Goal: Register for event/course

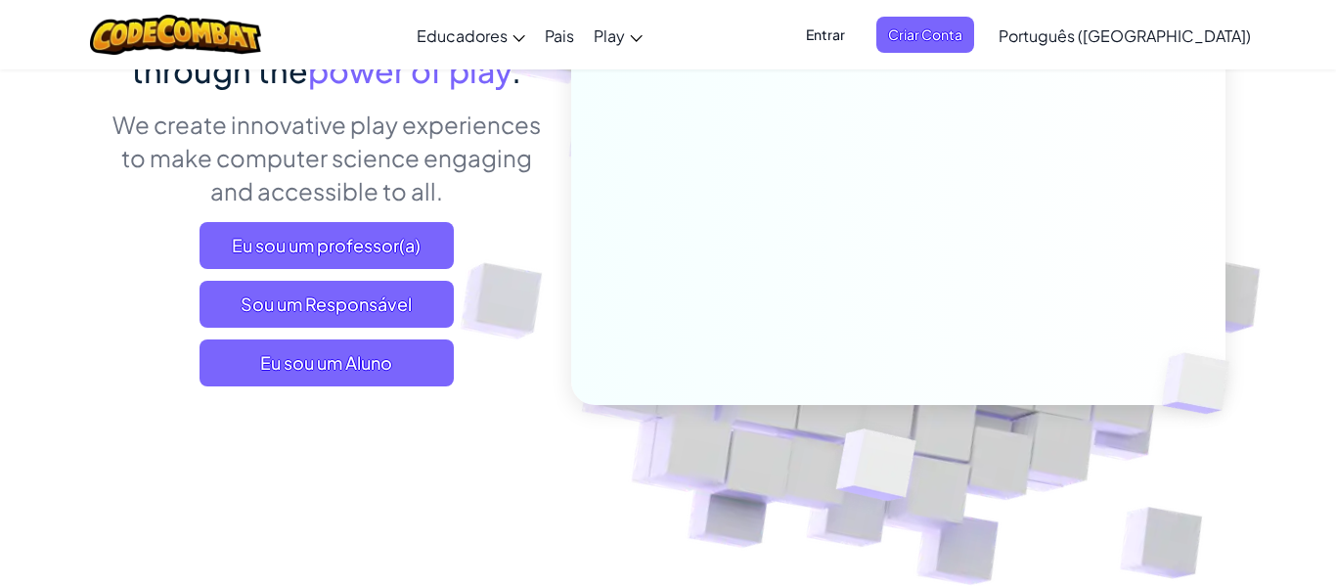
scroll to position [237, 0]
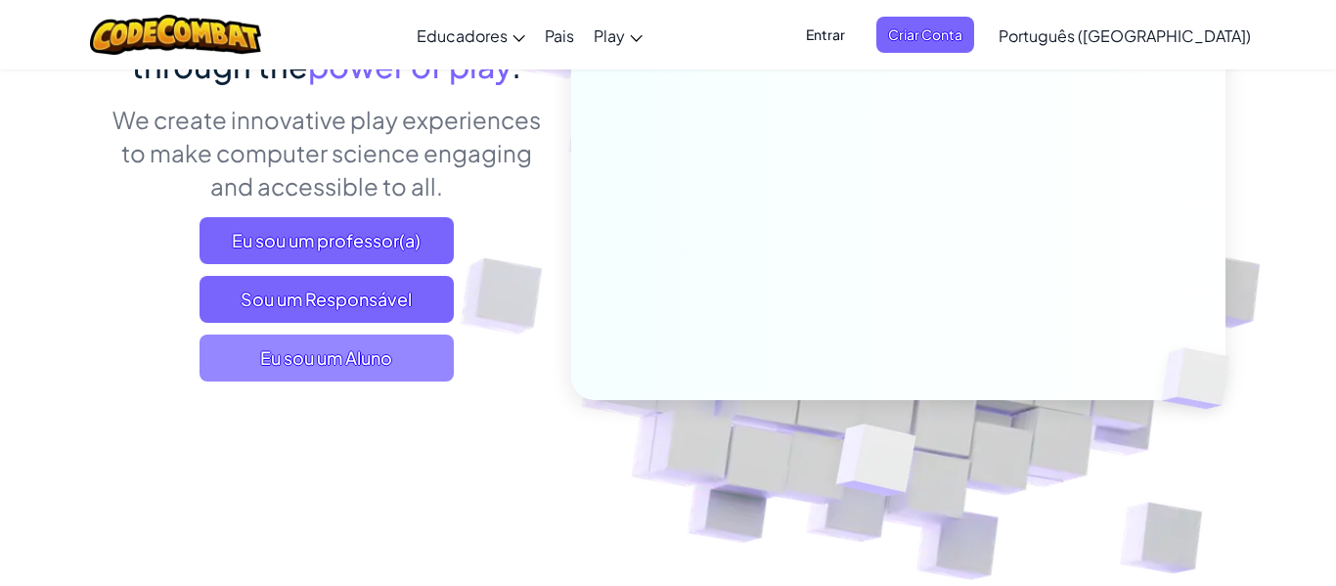
click at [373, 342] on span "Eu sou um Aluno" at bounding box center [327, 358] width 254 height 47
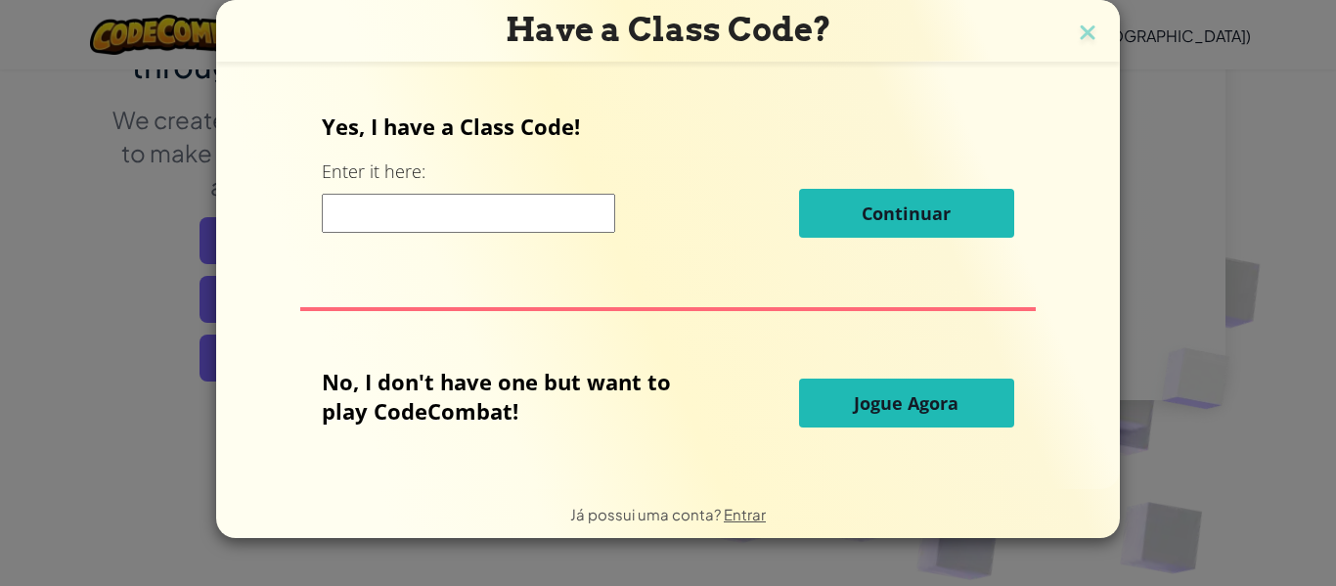
click at [435, 225] on input at bounding box center [468, 213] width 293 height 39
click at [825, 246] on div "Yes, I have a Class Code! Enter it here: Continuar" at bounding box center [668, 182] width 692 height 141
click at [436, 213] on input at bounding box center [468, 213] width 293 height 39
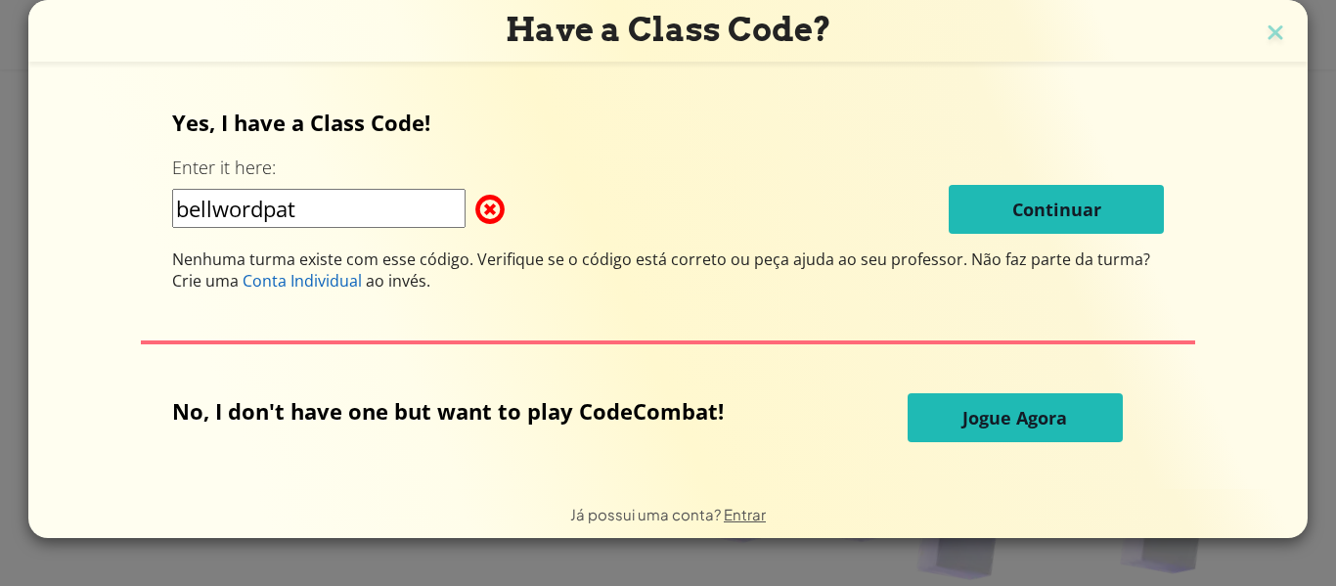
type input "bellwordpath"
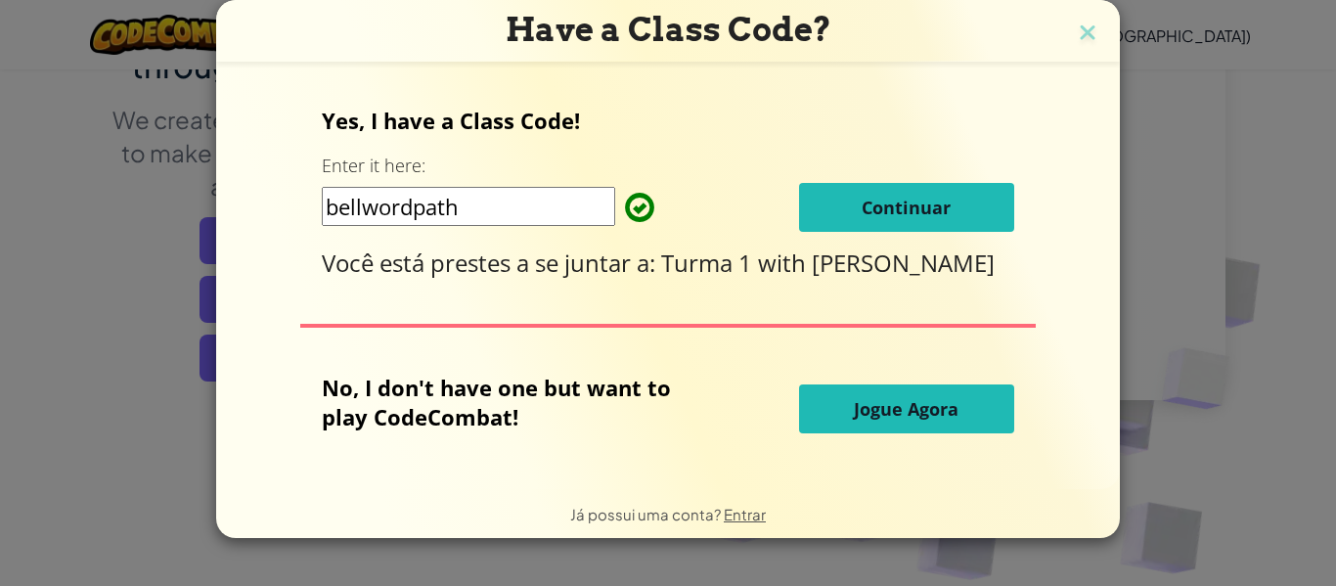
click at [943, 219] on button "Continuar" at bounding box center [906, 207] width 215 height 49
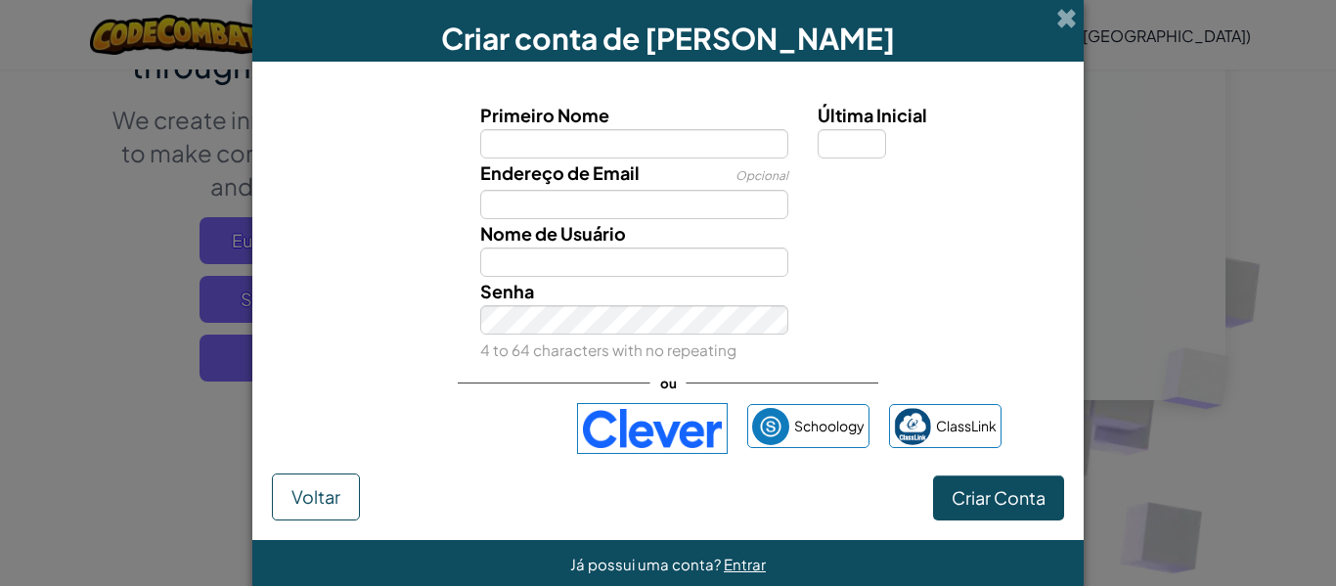
click at [649, 158] on div "Endereço de Email Opcional" at bounding box center [635, 188] width 338 height 61
click at [646, 155] on input "Primeiro Nome" at bounding box center [634, 143] width 309 height 29
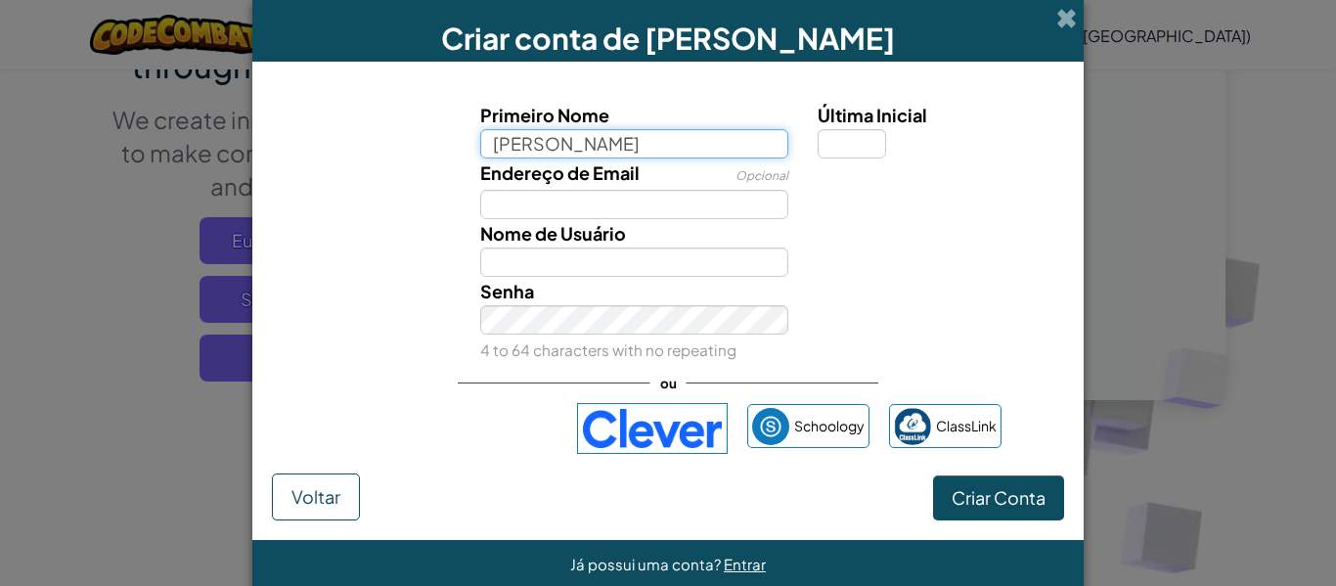
type input "joaquim"
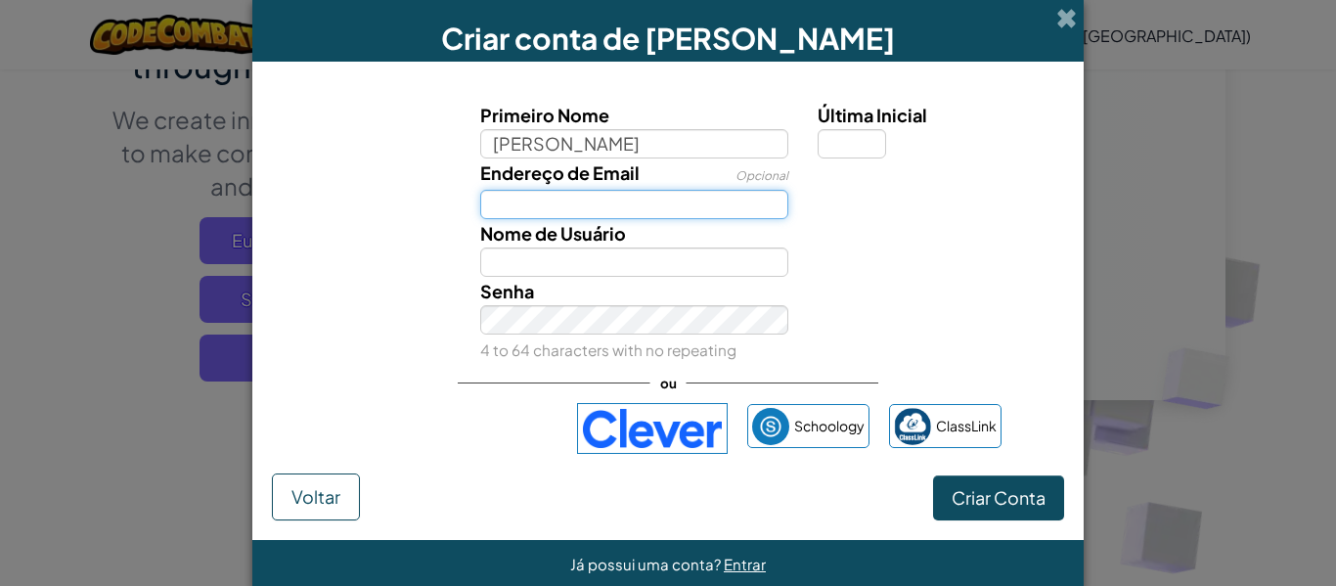
type input "Joaquim"
click at [633, 202] on input "Endereço de Email" at bounding box center [634, 204] width 309 height 29
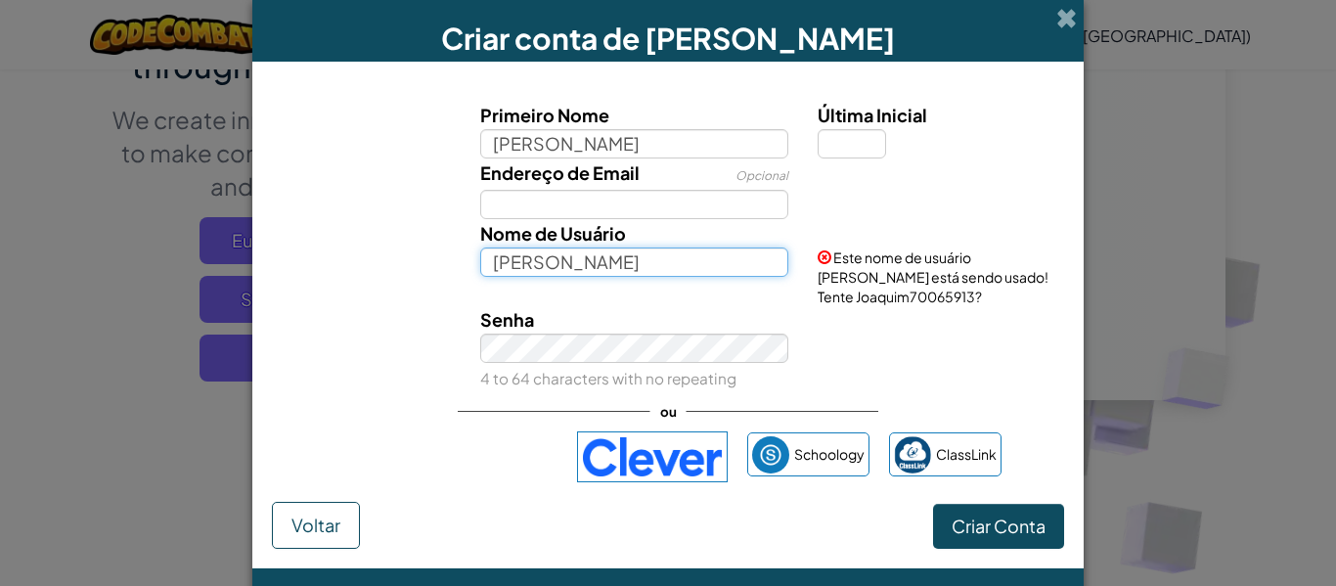
click at [592, 269] on input "Joaquim" at bounding box center [634, 261] width 309 height 29
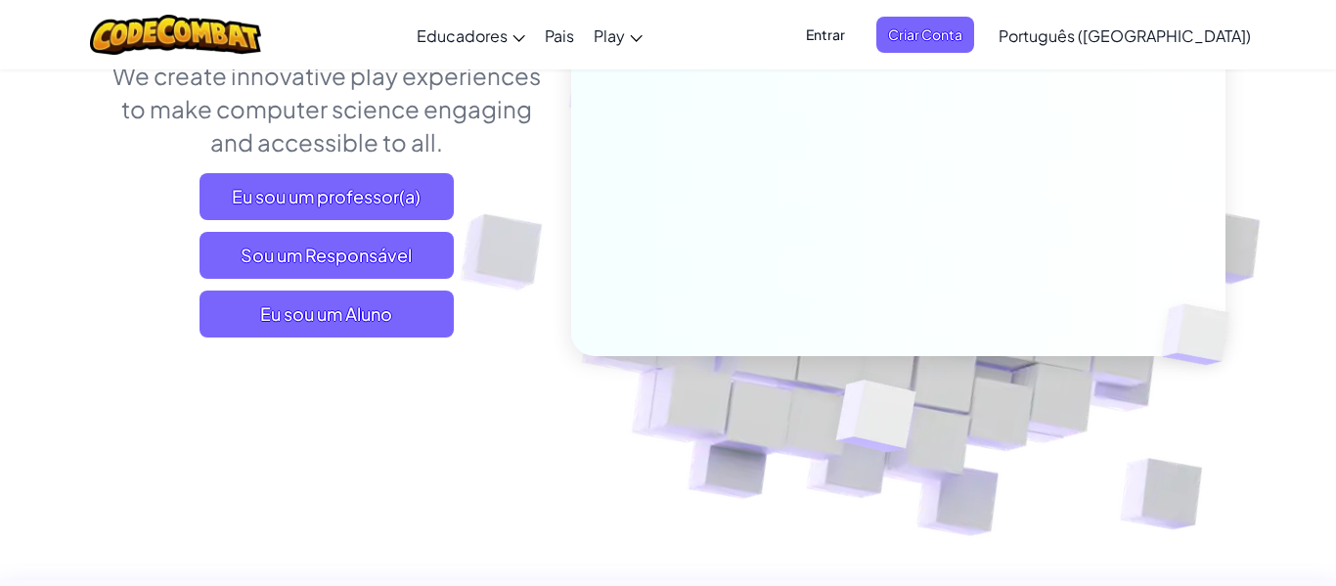
scroll to position [298, 0]
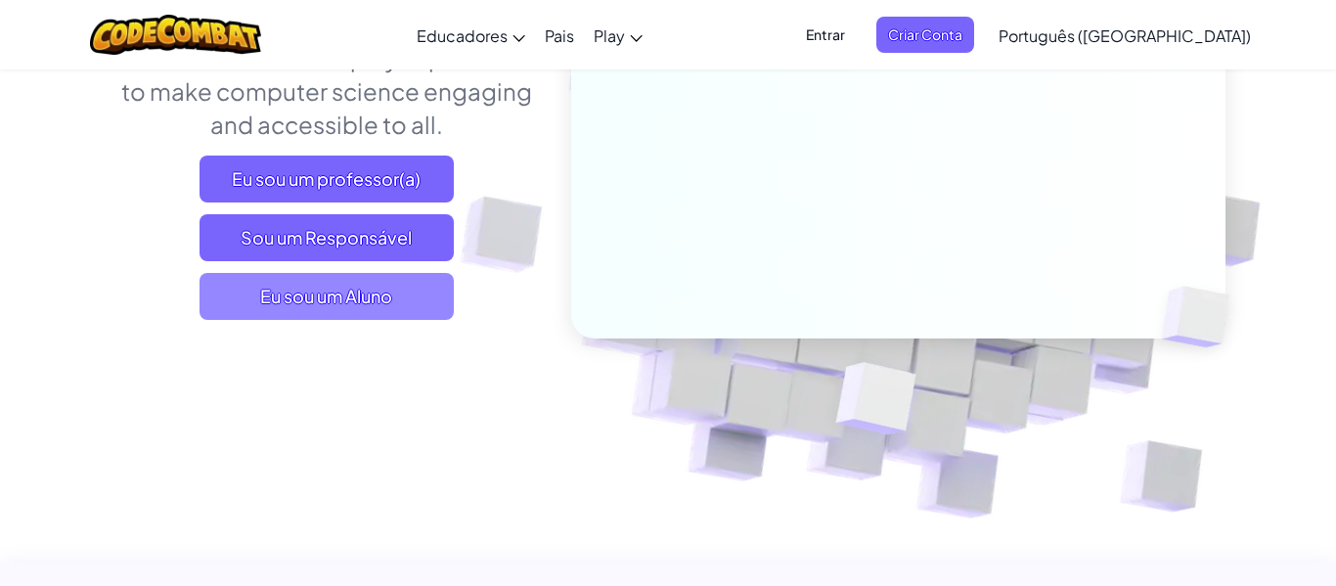
click at [416, 295] on span "Eu sou um Aluno" at bounding box center [327, 296] width 254 height 47
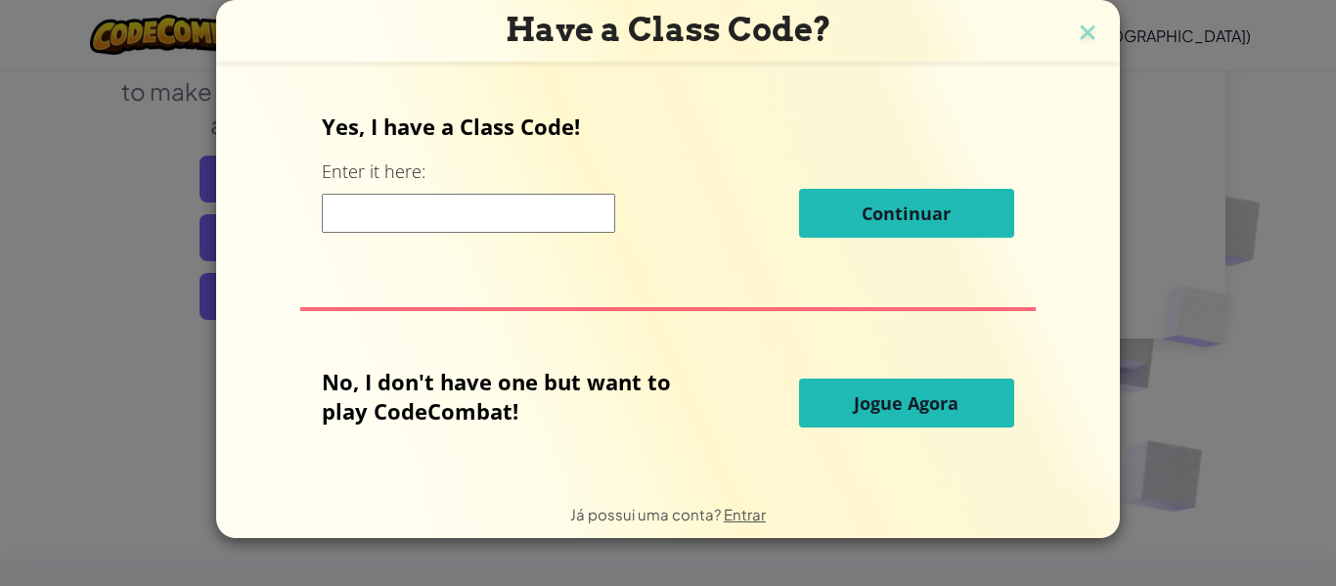
click at [495, 201] on input at bounding box center [468, 213] width 293 height 39
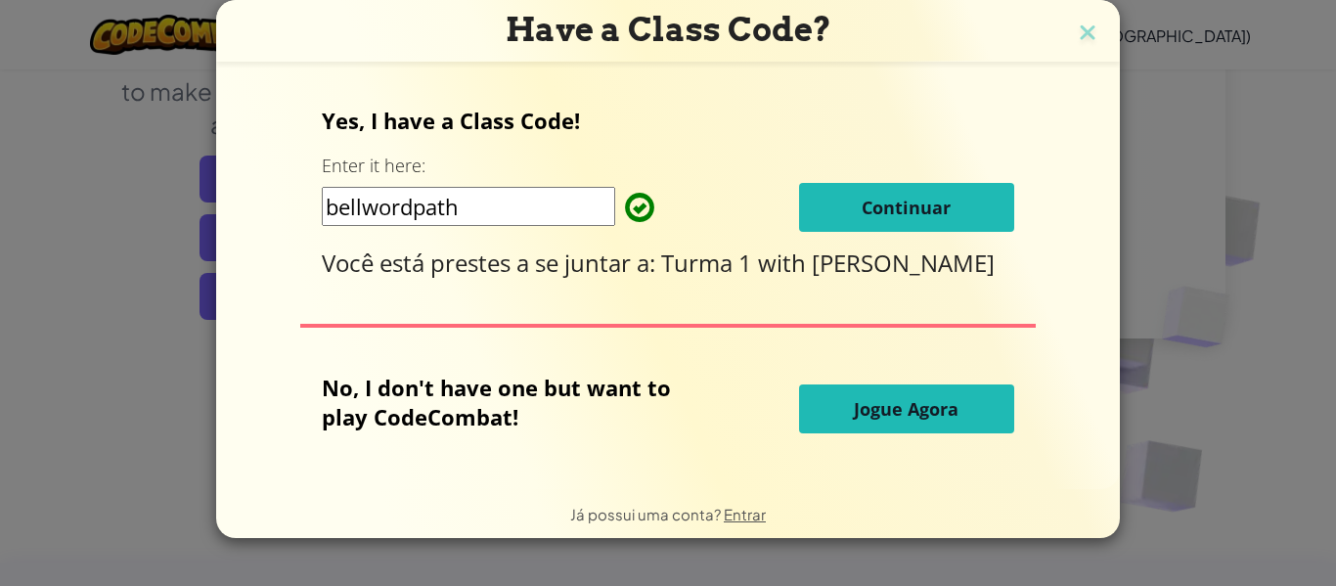
type input "bellwordpath"
click at [936, 230] on button "Continuar" at bounding box center [906, 207] width 215 height 49
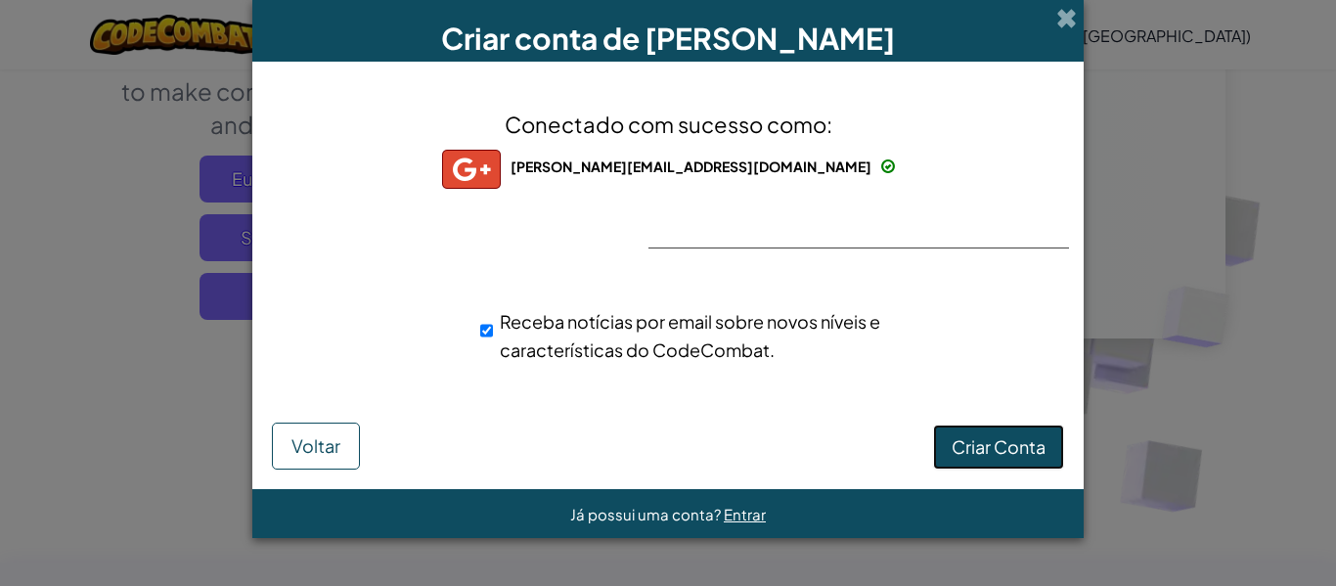
click at [1026, 454] on span "Criar Conta" at bounding box center [999, 446] width 94 height 22
click at [1026, 455] on button "Criar Conta" at bounding box center [998, 447] width 131 height 45
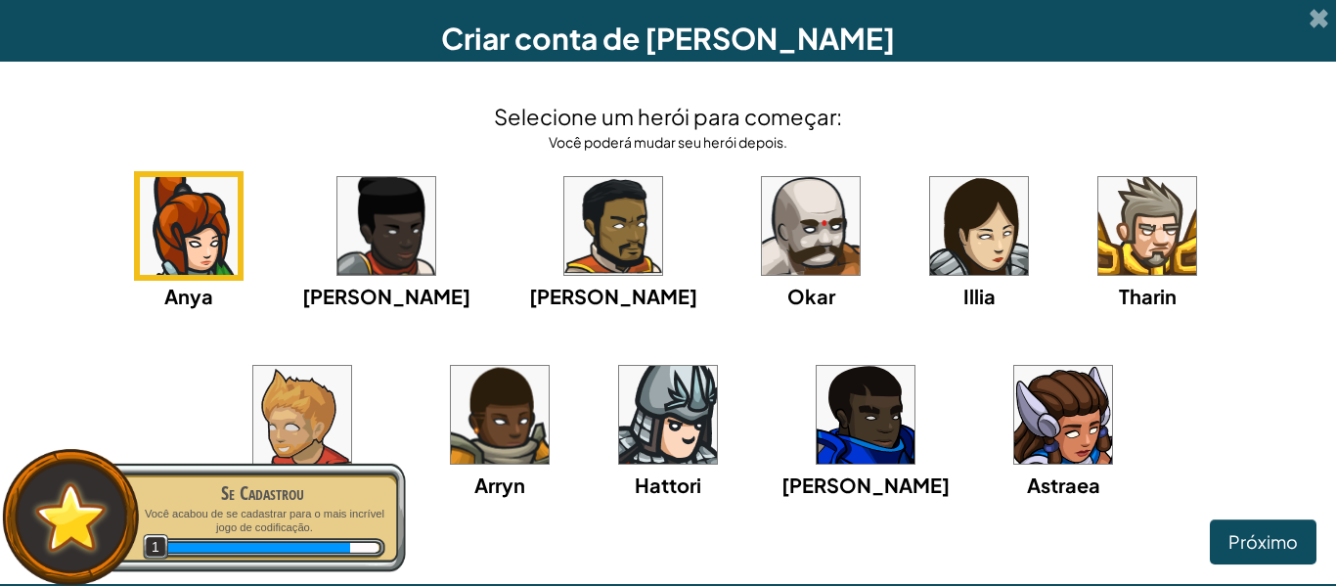
click at [817, 411] on img at bounding box center [866, 415] width 98 height 98
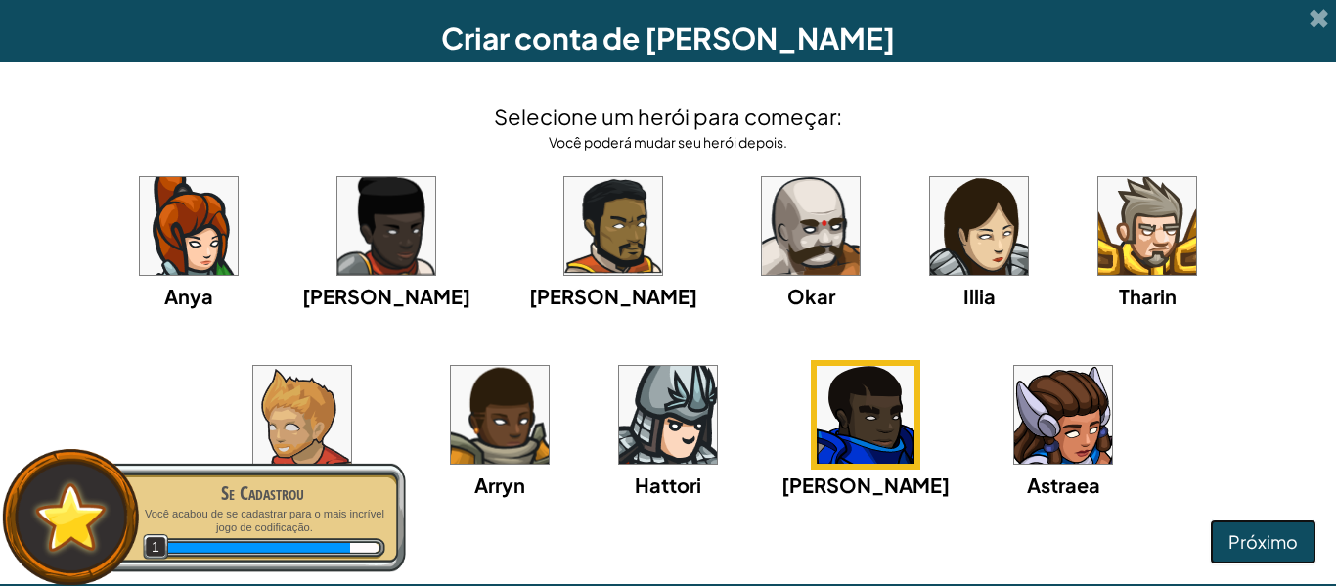
click at [1253, 525] on button "Próximo" at bounding box center [1263, 541] width 107 height 45
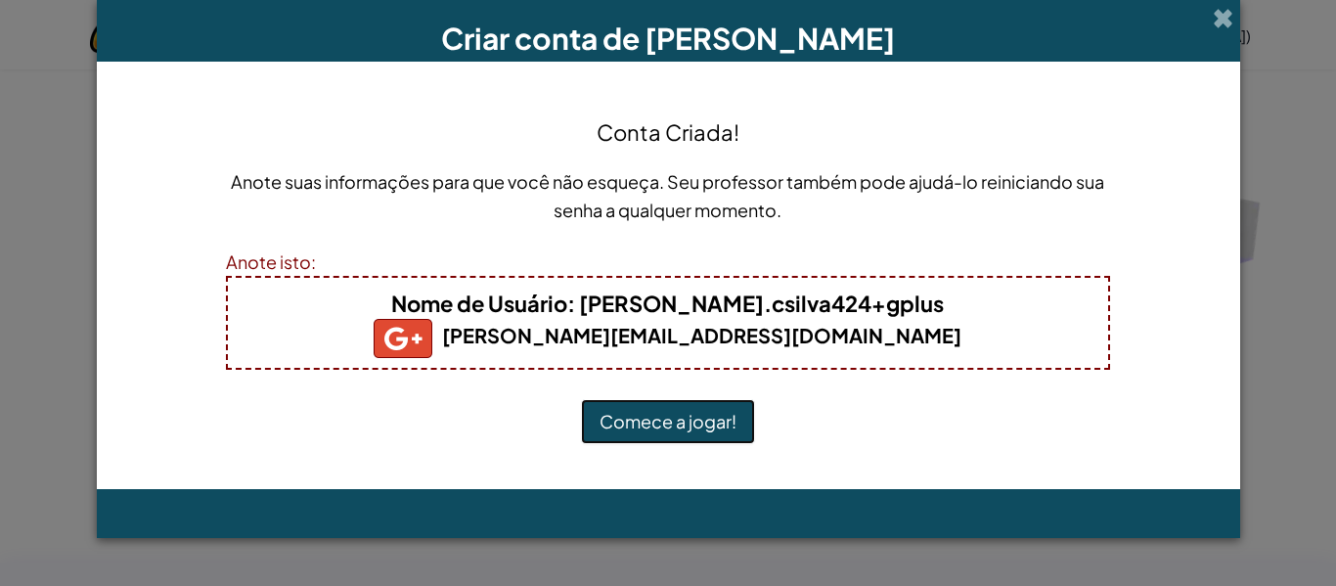
click at [651, 440] on button "Comece a jogar!" at bounding box center [668, 421] width 174 height 45
click at [650, 432] on button "Comece a jogar!" at bounding box center [668, 421] width 174 height 45
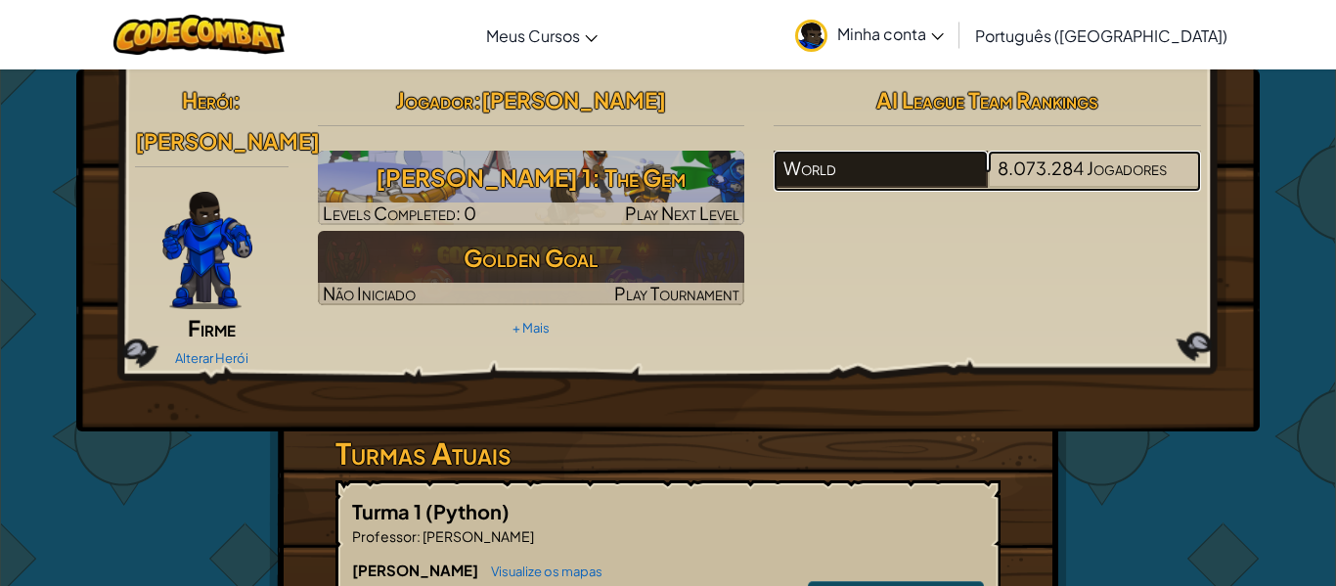
click at [950, 164] on div "World" at bounding box center [880, 169] width 213 height 37
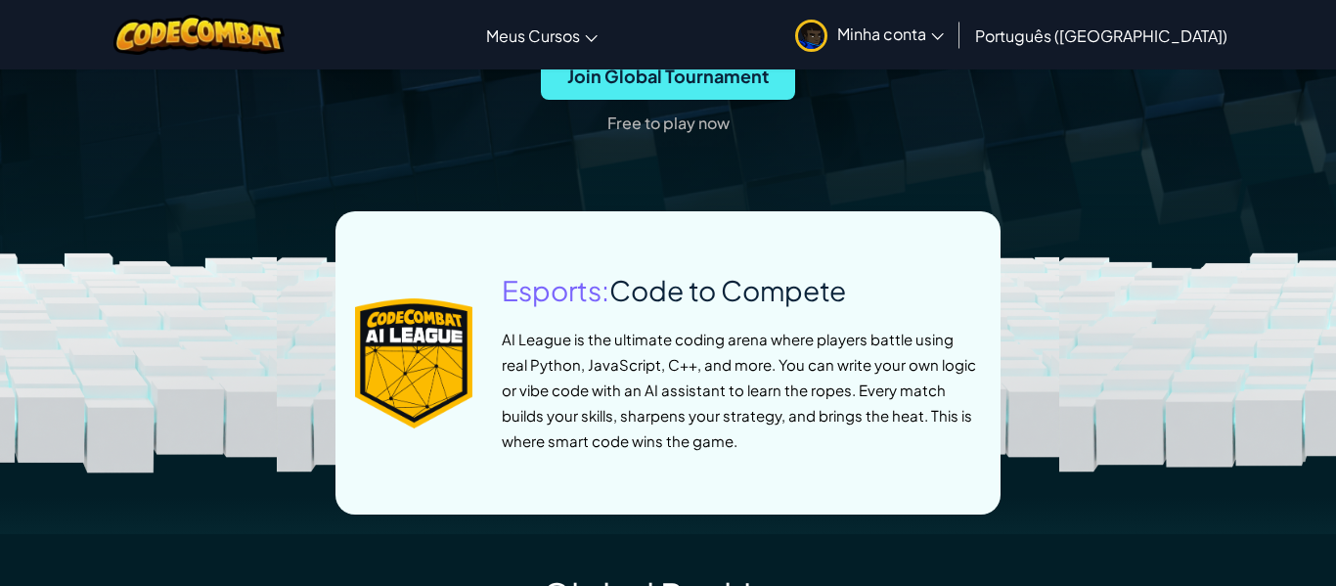
scroll to position [777, 0]
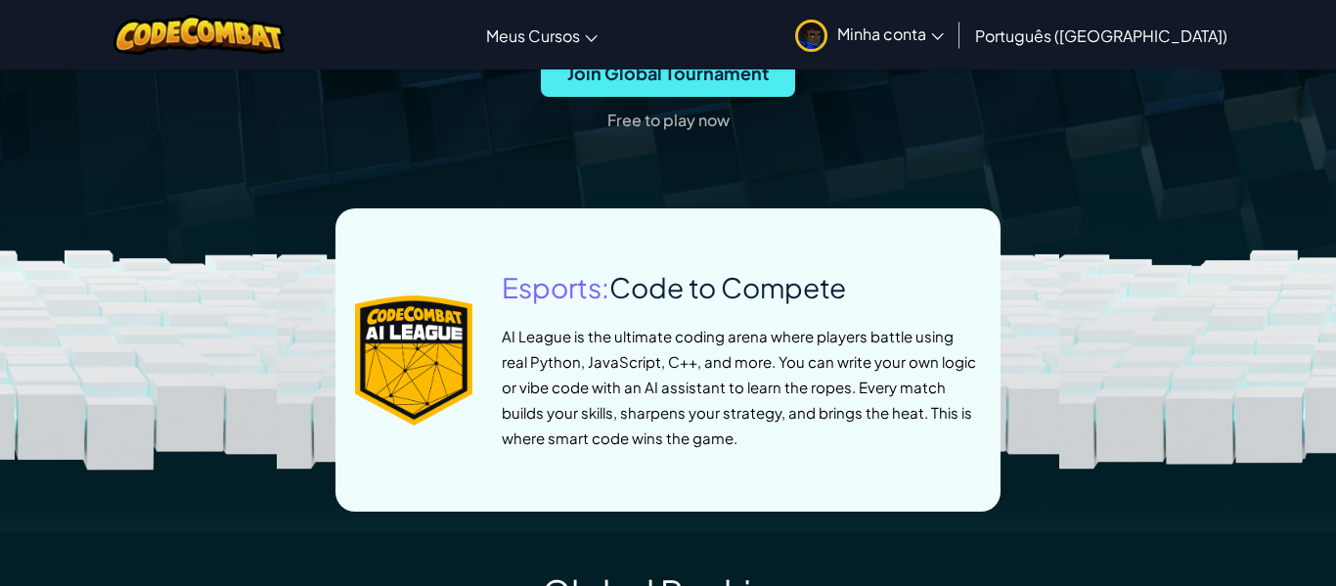
click at [694, 136] on p "Free to play now" at bounding box center [668, 120] width 122 height 31
click at [690, 97] on span "Join Global Tournament" at bounding box center [668, 73] width 254 height 47
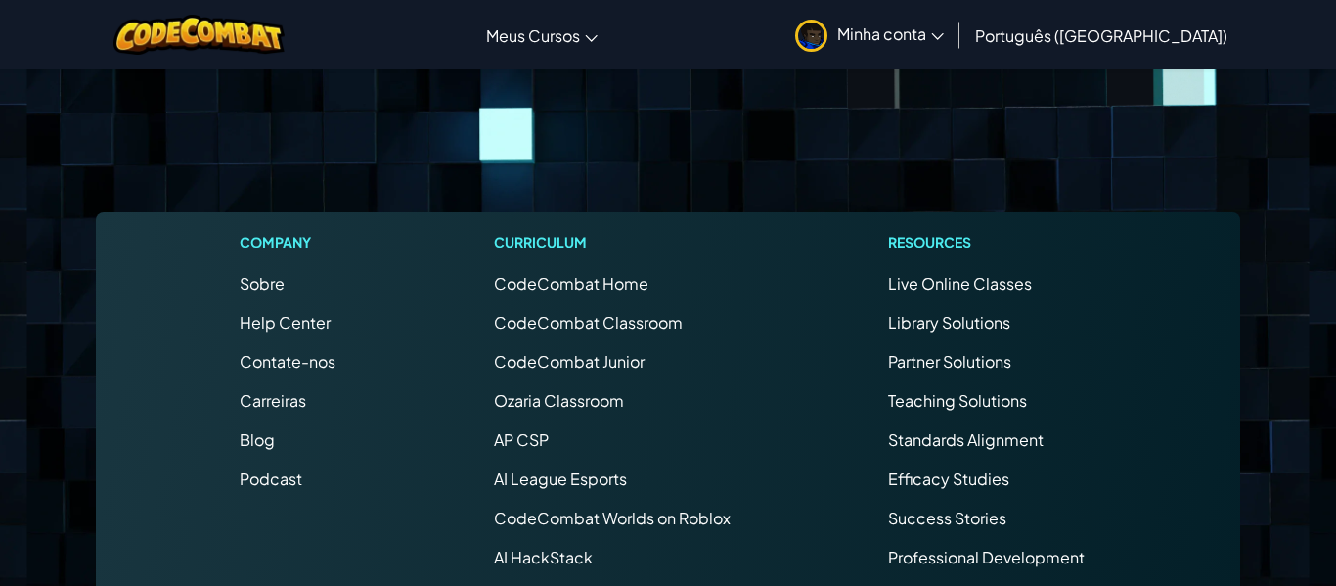
scroll to position [153, 0]
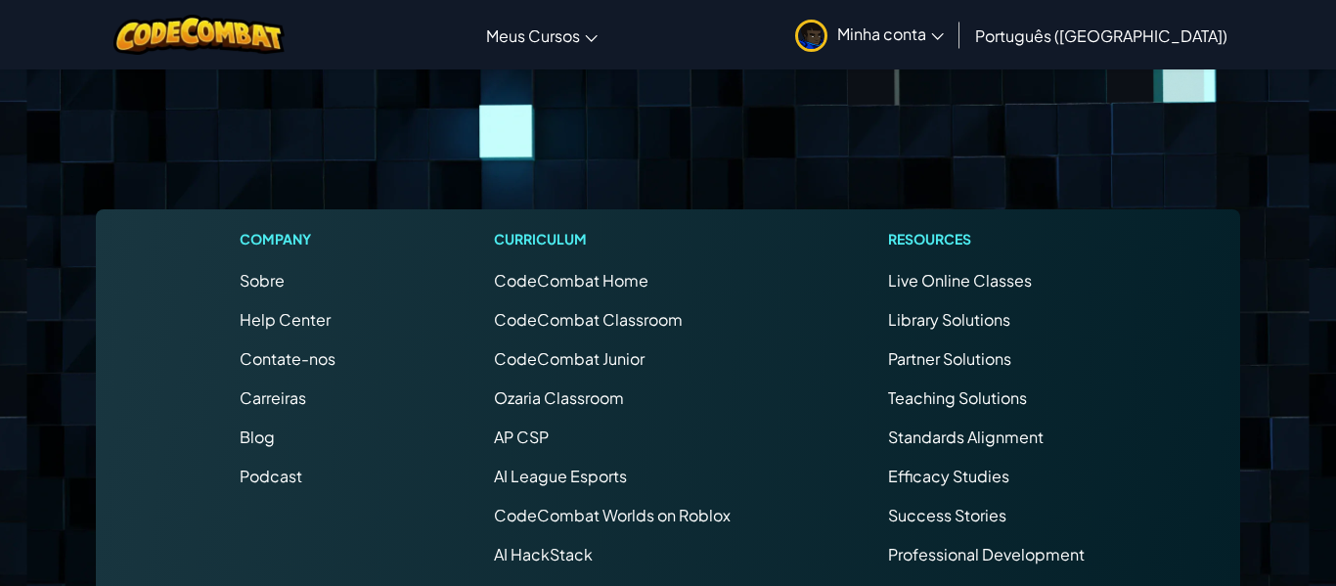
click at [582, 279] on span "CodeCombat Home" at bounding box center [571, 280] width 155 height 21
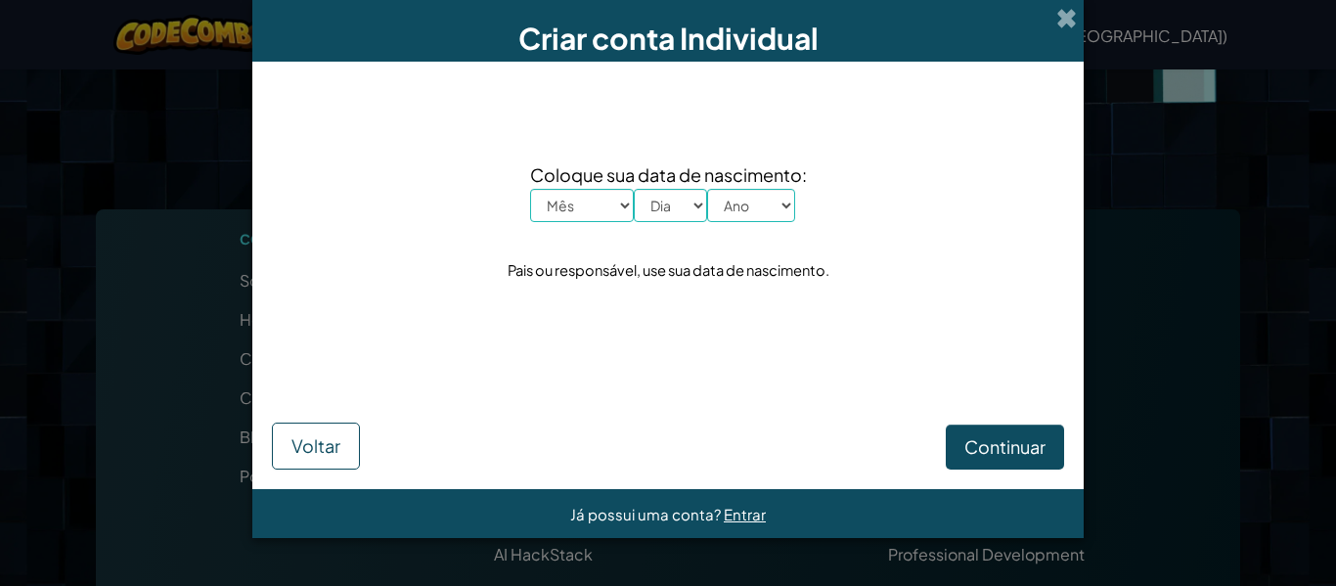
click at [587, 209] on select "Mês Janeiro Fevereiro Março Abril Maio Junho Julho Agosto Setembro Outubro Nove…" at bounding box center [582, 205] width 104 height 33
select select "1"
click at [530, 189] on select "Mês Janeiro Fevereiro Março Abril Maio Junho Julho Agosto Setembro Outubro Nove…" at bounding box center [582, 205] width 104 height 33
click at [668, 202] on select "Dia 1 2 3 4 5 6 7 8 9 10 11 12 13 14 15 16 17 18 19 20 21 22 23 24 25 26 27 28 …" at bounding box center [670, 205] width 73 height 33
select select "5"
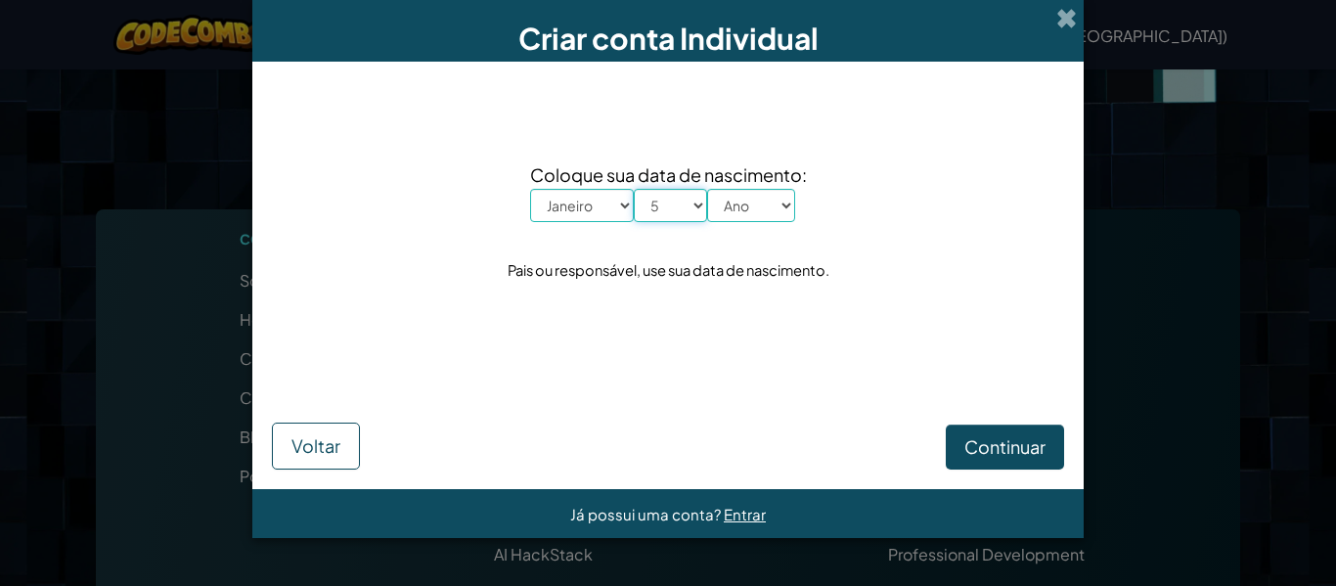
click at [634, 189] on select "Dia 1 2 3 4 5 6 7 8 9 10 11 12 13 14 15 16 17 18 19 20 21 22 23 24 25 26 27 28 …" at bounding box center [670, 205] width 73 height 33
click at [745, 206] on select "Ano 2025 2024 2023 2022 2021 2020 2019 2018 2017 2016 2015 2014 2013 2012 2011 …" at bounding box center [751, 205] width 88 height 33
select select "2014"
click at [707, 189] on select "Ano 2025 2024 2023 2022 2021 2020 2019 2018 2017 2016 2015 2014 2013 2012 2011 …" at bounding box center [751, 205] width 88 height 33
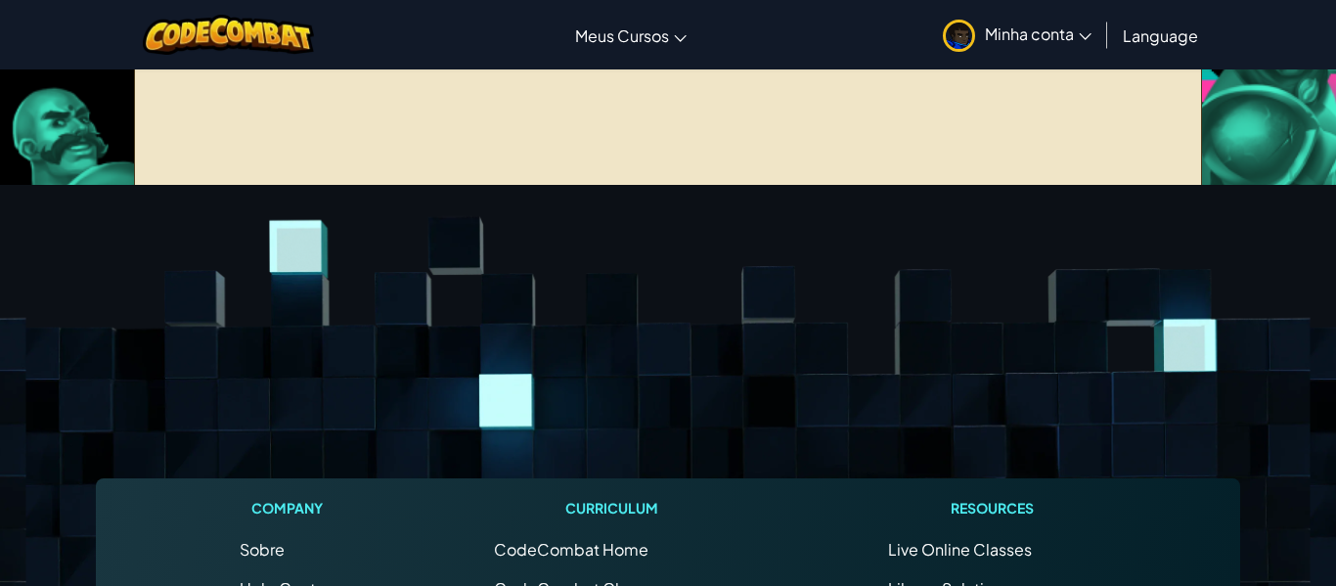
scroll to position [0, 0]
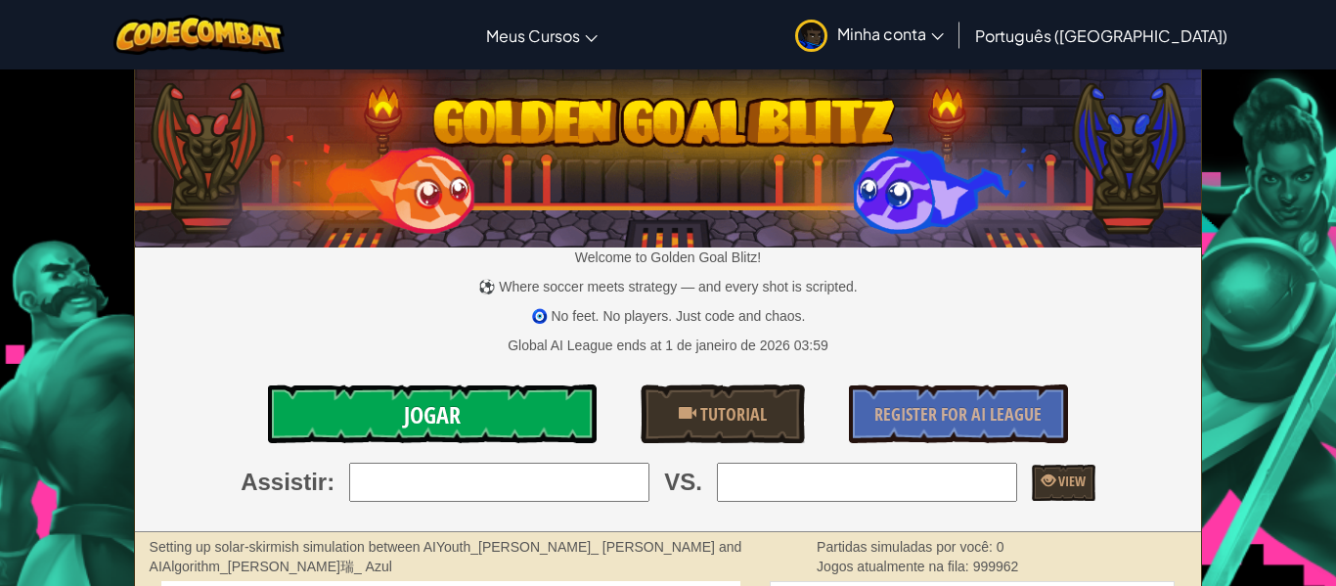
click at [539, 415] on link "Jogar" at bounding box center [432, 413] width 329 height 59
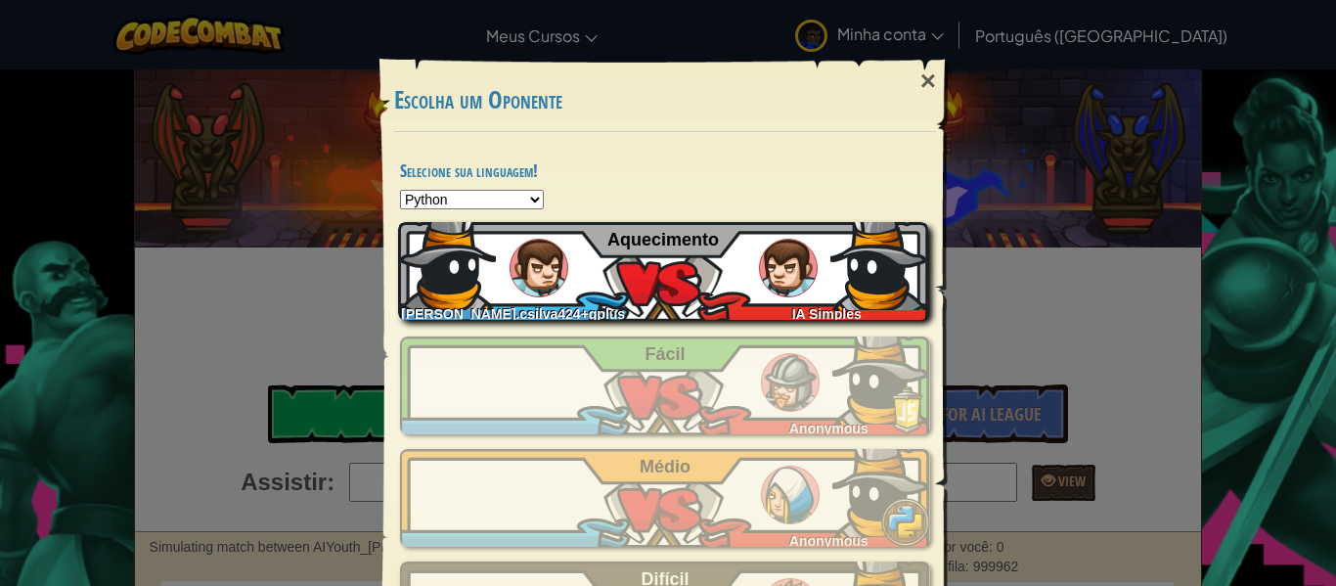
click at [715, 260] on div "[PERSON_NAME].csilva424+gplus IA Simples Aquecimento" at bounding box center [663, 271] width 530 height 98
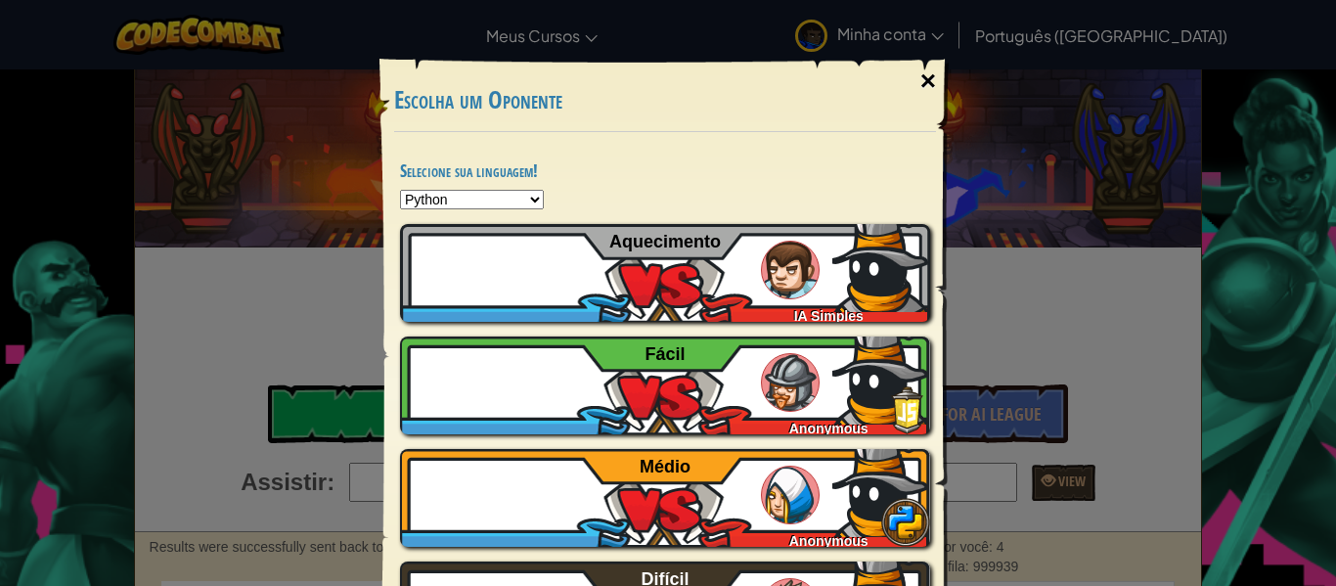
click at [919, 70] on div "×" at bounding box center [928, 81] width 45 height 57
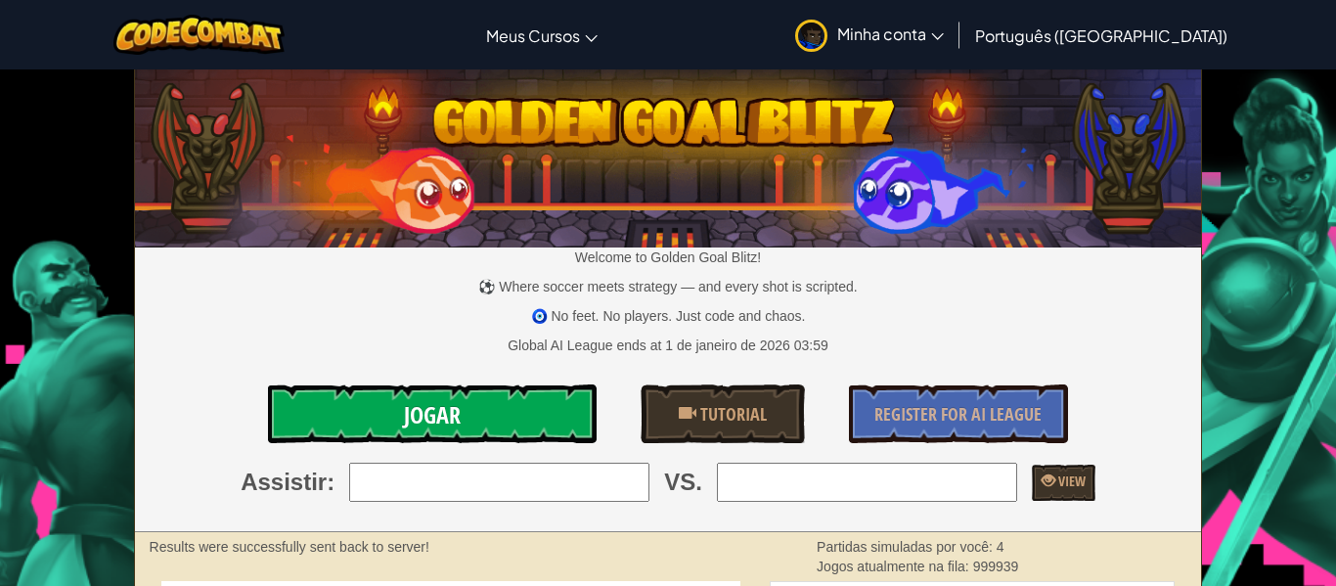
click at [473, 438] on link "Jogar" at bounding box center [432, 413] width 329 height 59
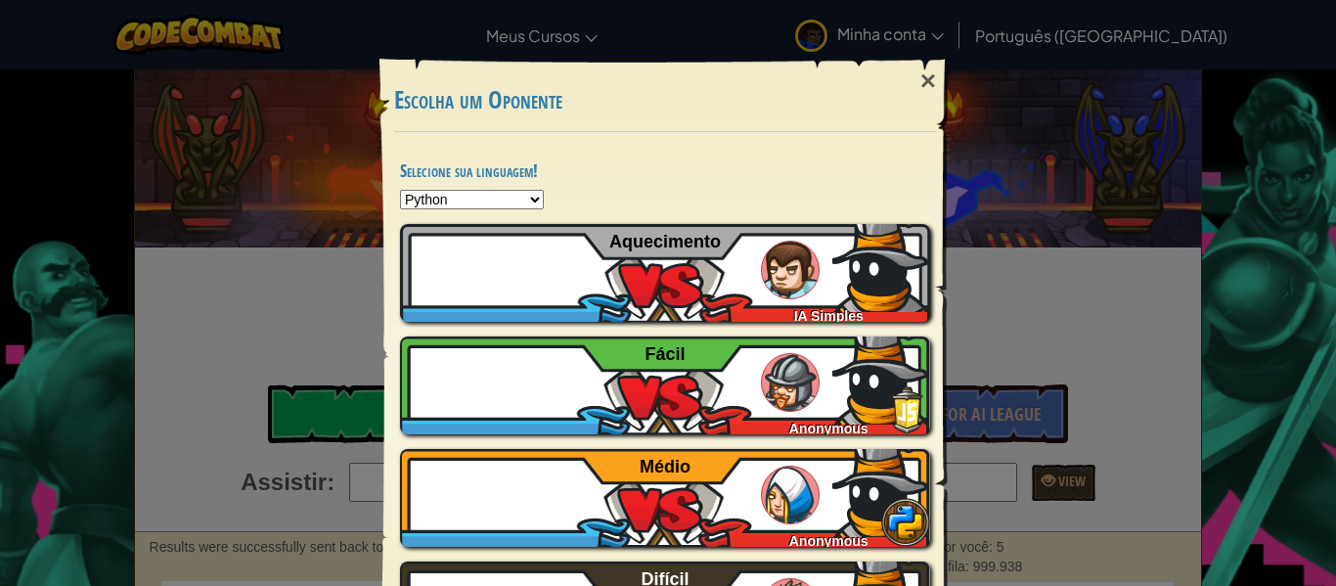
click at [468, 202] on select "Python JavaScript CoffeeScript Lua C++ Java (Experimental)" at bounding box center [472, 200] width 144 height 20
click at [488, 193] on select "Python JavaScript CoffeeScript Lua C++ Java (Experimental)" at bounding box center [472, 200] width 144 height 20
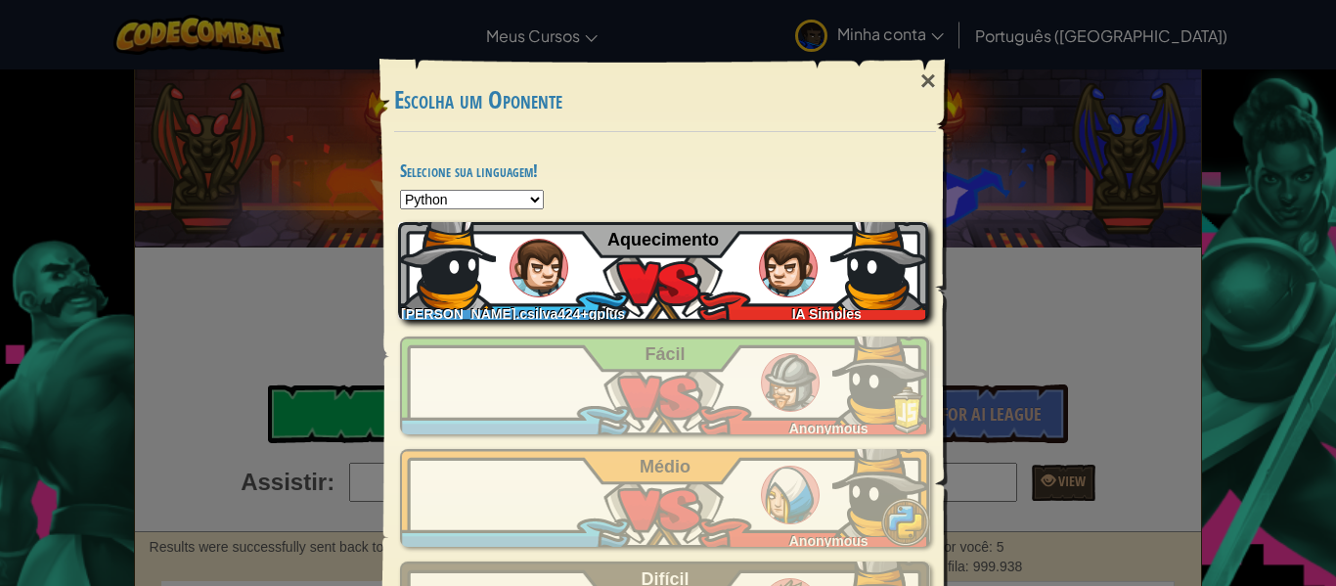
click at [745, 296] on div "[PERSON_NAME].csilva424+gplus IA Simples Aquecimento" at bounding box center [663, 271] width 530 height 98
